Goal: Use online tool/utility: Use online tool/utility

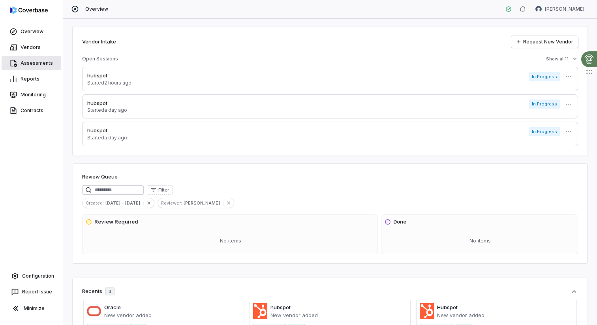
click at [24, 64] on link "Assessments" at bounding box center [32, 63] width 60 height 14
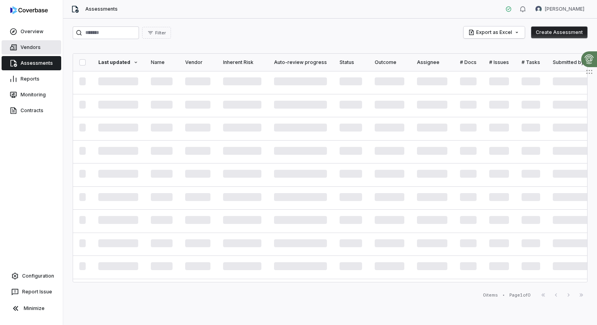
click at [35, 46] on link "Vendors" at bounding box center [32, 47] width 60 height 14
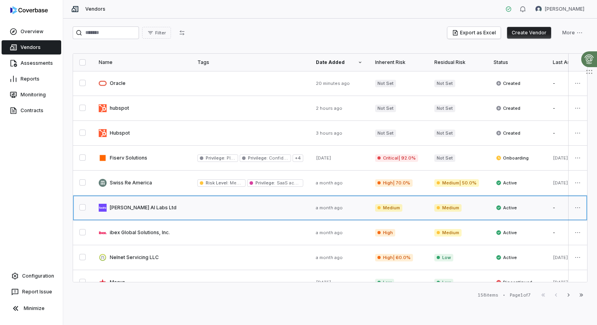
click at [150, 211] on link at bounding box center [141, 208] width 99 height 25
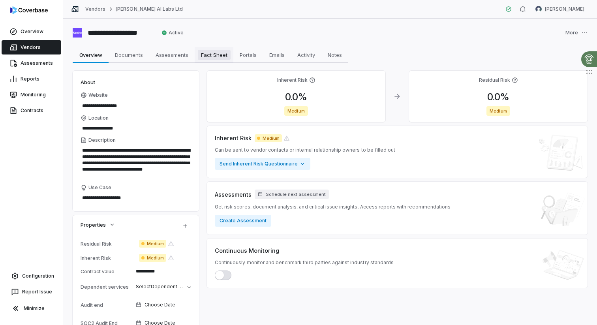
click at [207, 56] on span "Fact Sheet" at bounding box center [214, 55] width 33 height 10
type textarea "*"
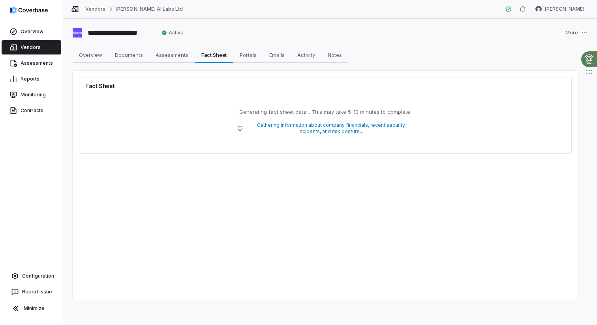
click at [24, 47] on link "Vendors" at bounding box center [32, 47] width 60 height 14
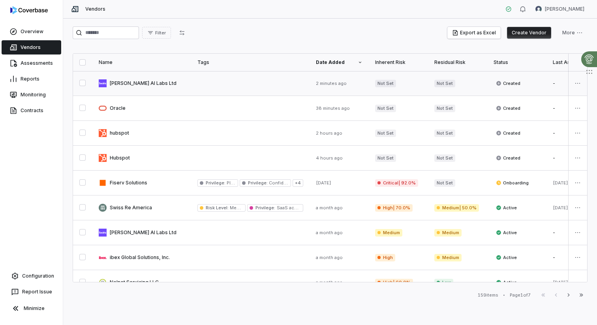
click at [199, 77] on link at bounding box center [250, 83] width 119 height 25
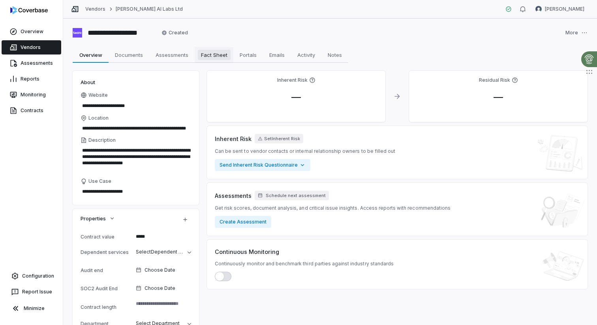
click at [217, 55] on span "Fact Sheet" at bounding box center [214, 55] width 33 height 10
type textarea "*"
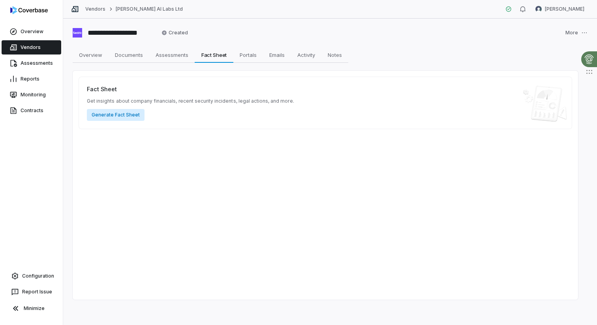
click at [111, 118] on button "Generate Fact Sheet" at bounding box center [116, 115] width 58 height 12
click at [122, 117] on button "Generate Fact Sheet" at bounding box center [116, 115] width 58 height 12
click at [115, 115] on button "Generate Fact Sheet" at bounding box center [116, 115] width 58 height 12
click at [120, 115] on button "Generate Fact Sheet" at bounding box center [116, 115] width 58 height 12
click at [115, 115] on button "Generate Fact Sheet" at bounding box center [116, 115] width 58 height 12
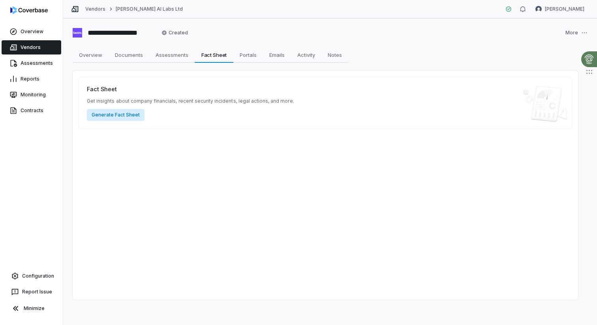
click at [117, 115] on button "Generate Fact Sheet" at bounding box center [116, 115] width 58 height 12
click at [119, 113] on button "Generate Fact Sheet" at bounding box center [116, 115] width 58 height 12
click at [118, 112] on button "Generate Fact Sheet" at bounding box center [116, 115] width 58 height 12
click at [106, 113] on button "Generate Fact Sheet" at bounding box center [116, 115] width 58 height 12
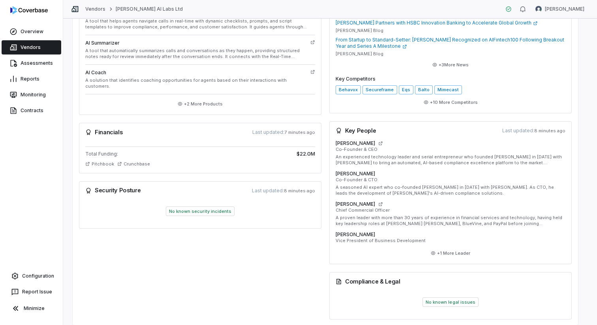
scroll to position [240, 0]
